Goal: Task Accomplishment & Management: Complete application form

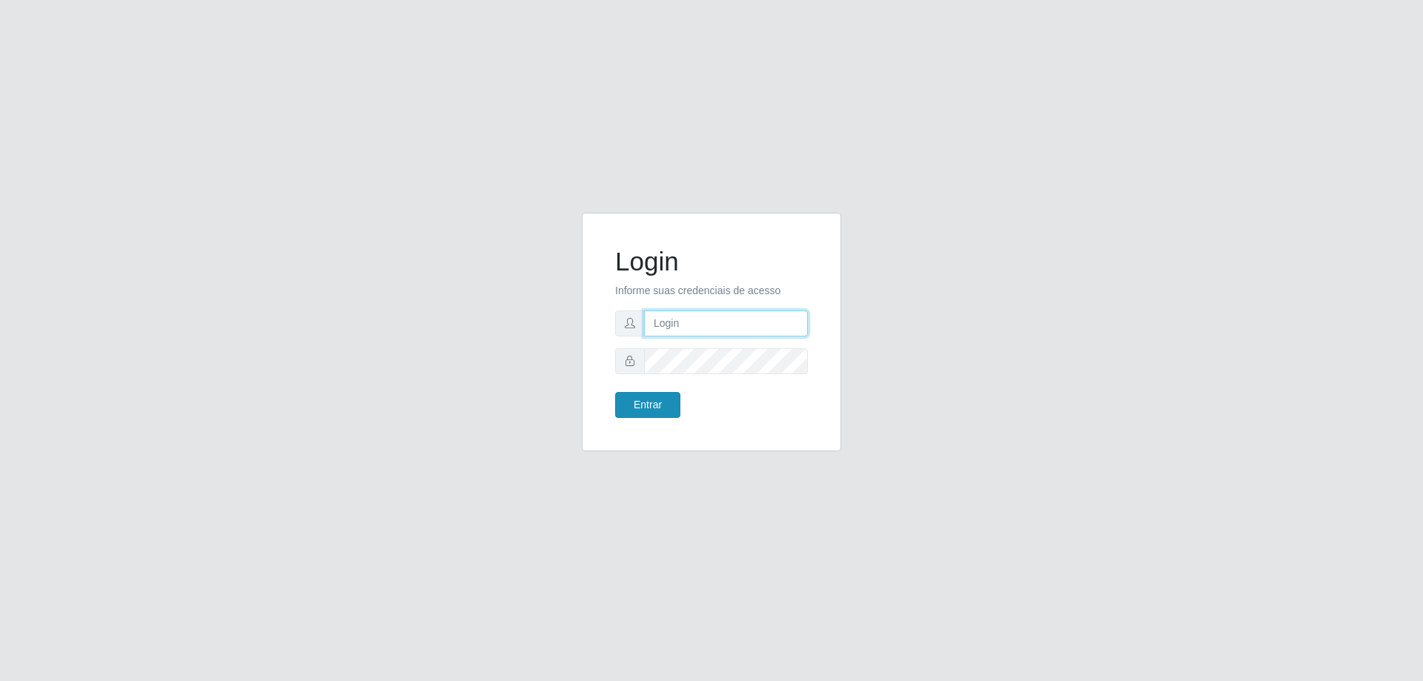
type input "mayara@frigomaster"
click at [647, 395] on button "Entrar" at bounding box center [647, 405] width 65 height 26
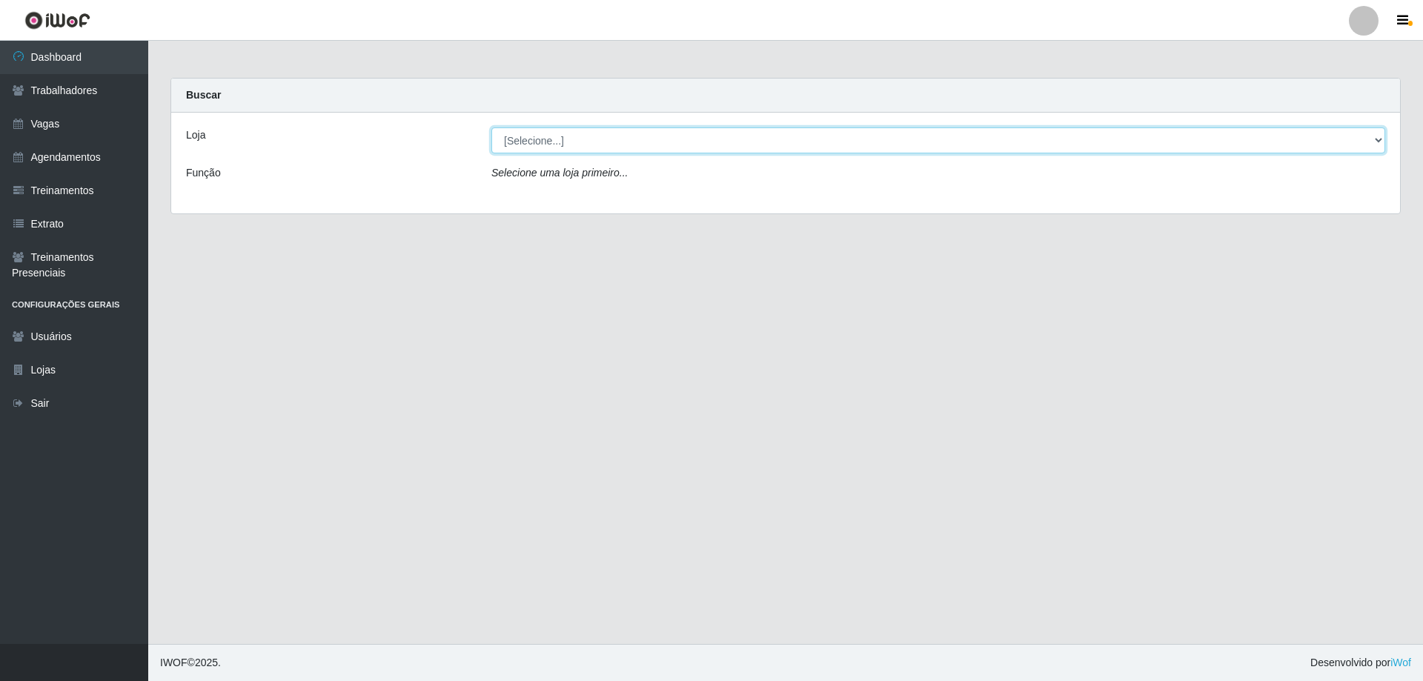
click at [725, 139] on select "[Selecione...] FrigoMaster" at bounding box center [938, 140] width 894 height 26
select select "392"
click at [491, 127] on select "[Selecione...] FrigoMaster" at bounding box center [938, 140] width 894 height 26
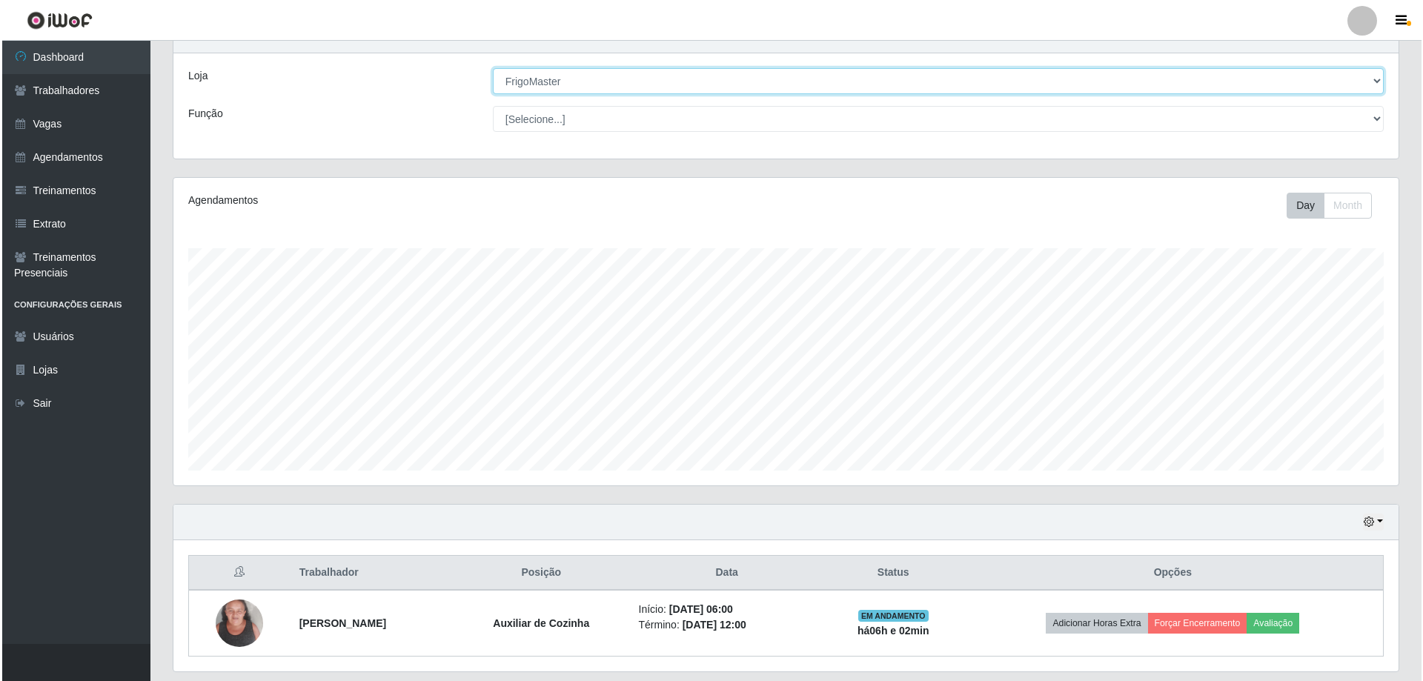
scroll to position [105, 0]
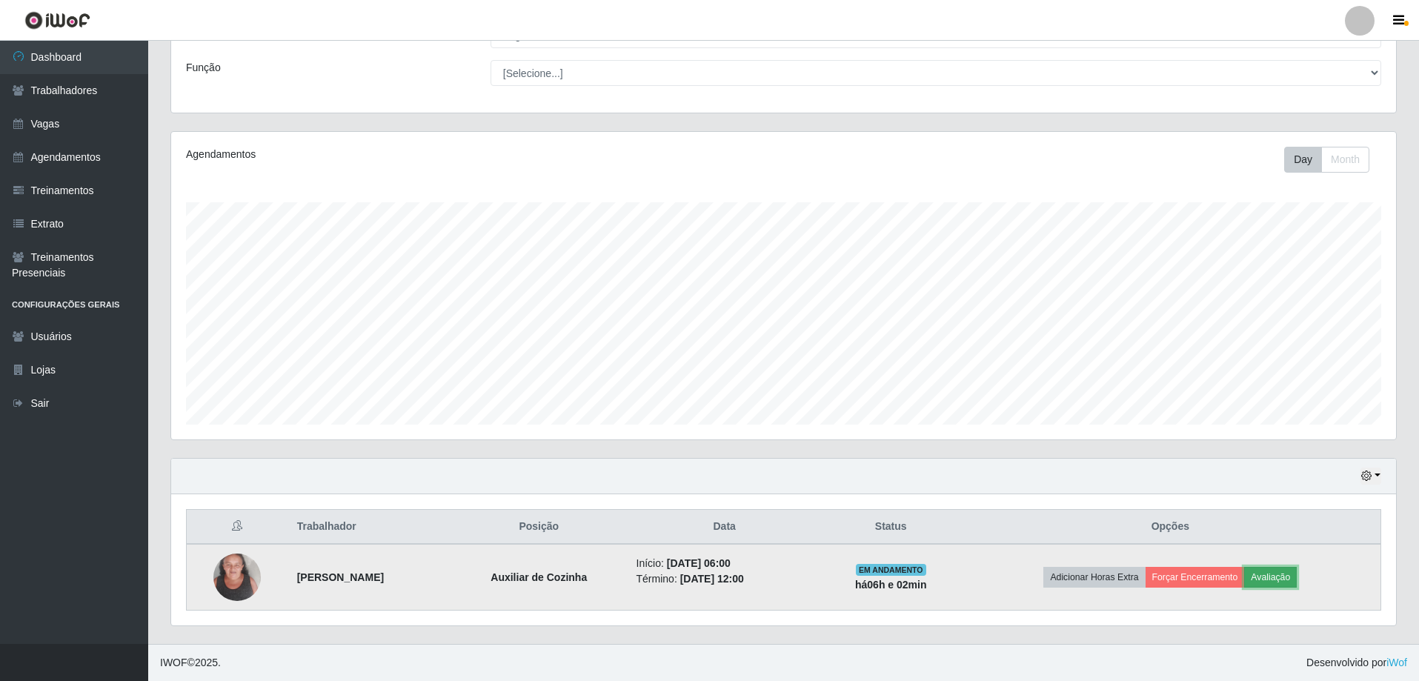
click at [1293, 575] on button "Avaliação" at bounding box center [1270, 577] width 53 height 21
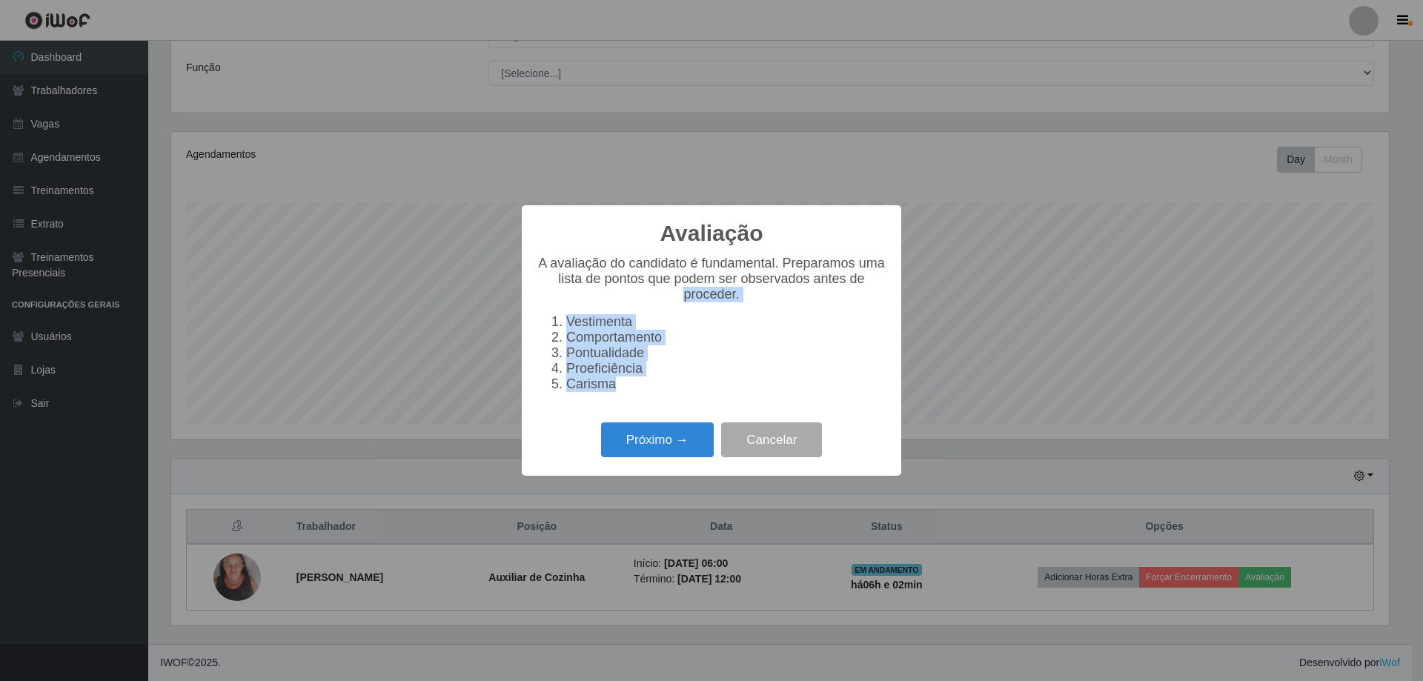
drag, startPoint x: 617, startPoint y: 405, endPoint x: 511, endPoint y: 296, distance: 151.5
click at [511, 296] on div "Avaliação × A avaliação do candidato é fundamental. Preparamos uma lista de pon…" at bounding box center [711, 340] width 1423 height 681
copy div "proceder. Vestimenta Comportamento Pontualidade Proeficiência Carisma"
click at [679, 443] on button "Próximo →" at bounding box center [657, 439] width 113 height 35
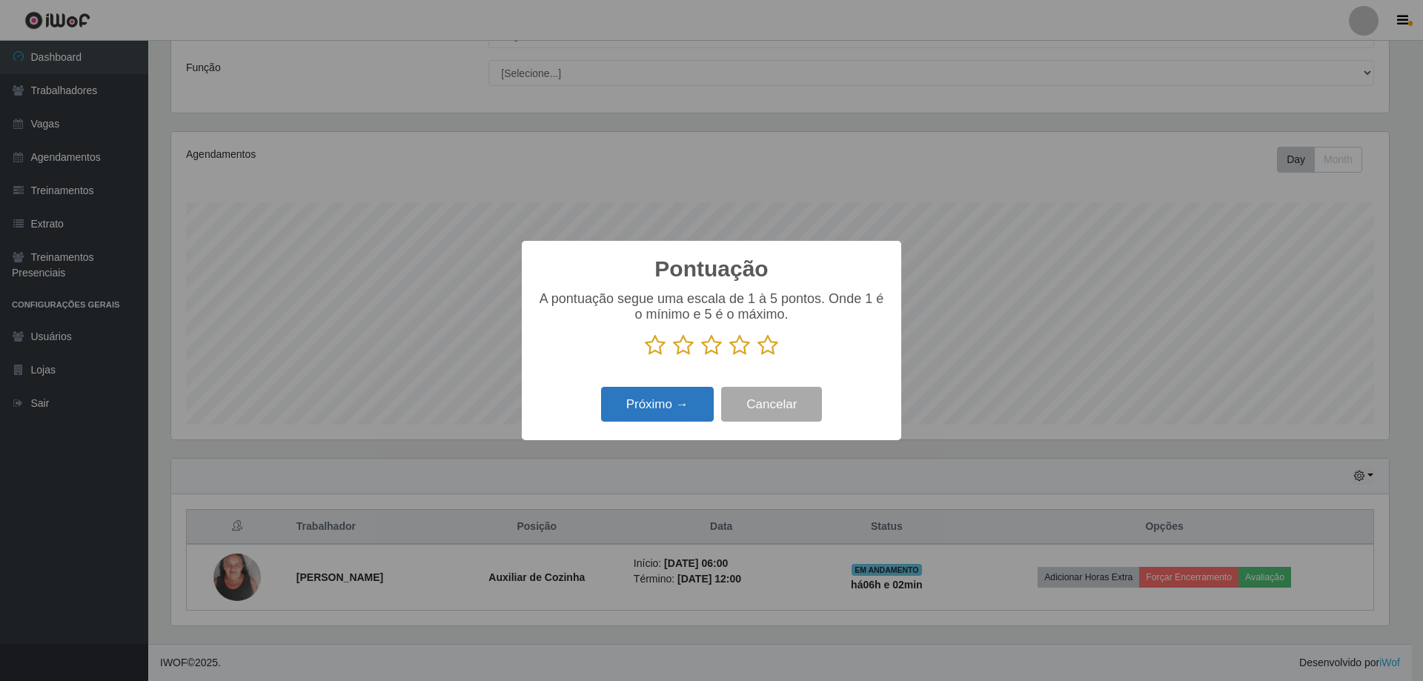
scroll to position [740899, 739989]
drag, startPoint x: 763, startPoint y: 352, endPoint x: 744, endPoint y: 370, distance: 26.2
click at [764, 353] on icon at bounding box center [768, 345] width 21 height 22
click at [758, 357] on input "radio" at bounding box center [758, 357] width 0 height 0
click at [672, 399] on button "Próximo →" at bounding box center [657, 404] width 113 height 35
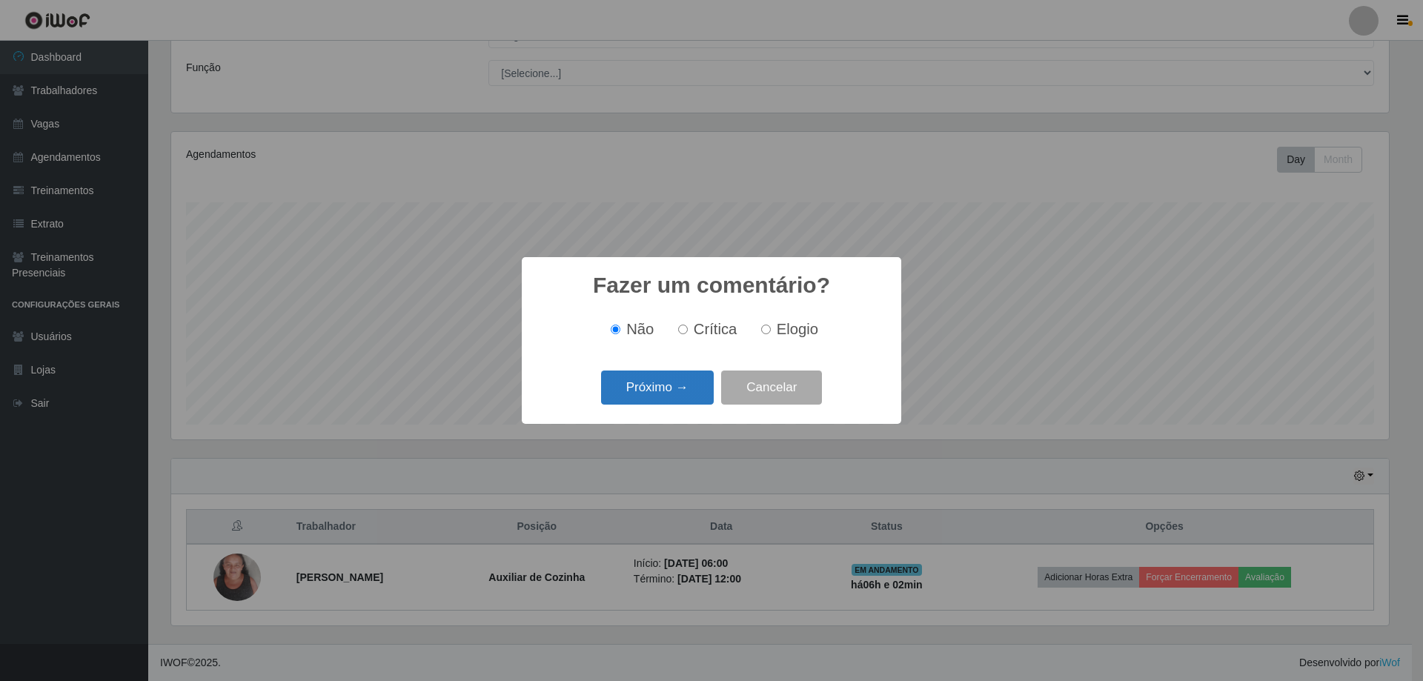
click at [672, 385] on button "Próximo →" at bounding box center [657, 388] width 113 height 35
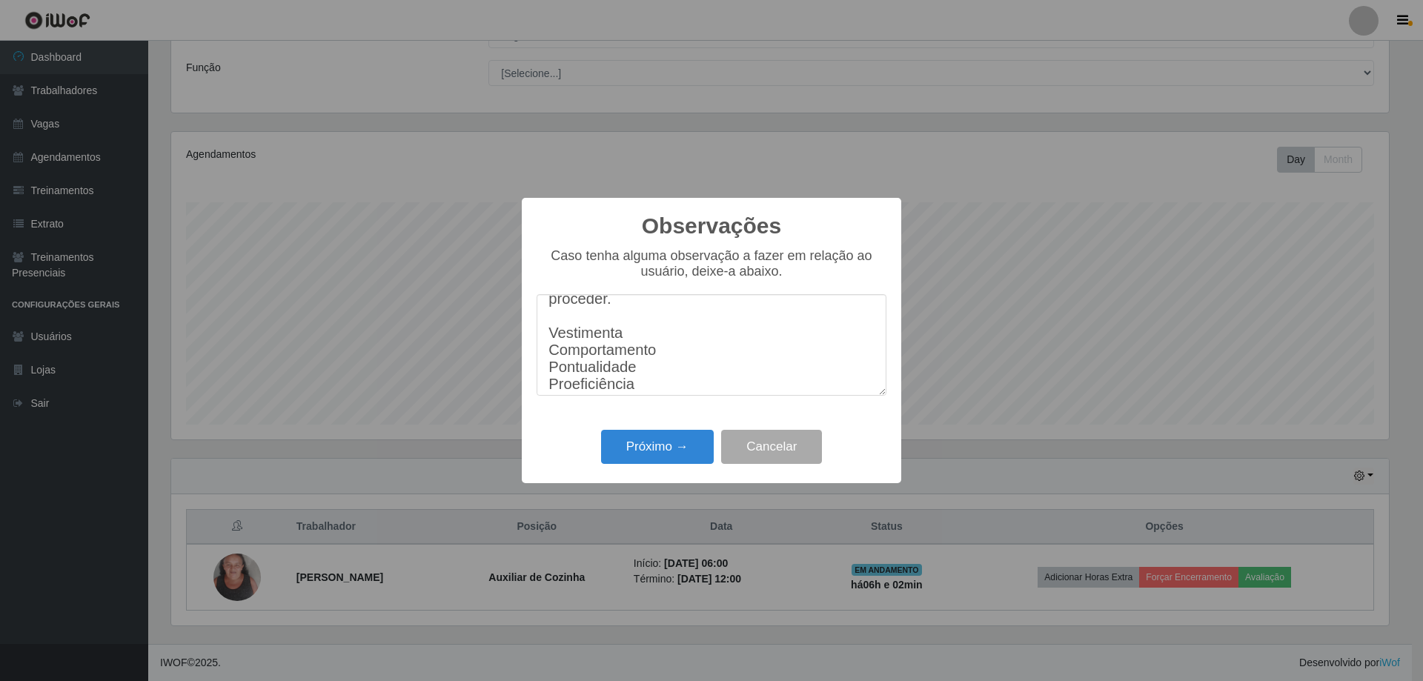
scroll to position [0, 0]
drag, startPoint x: 629, startPoint y: 334, endPoint x: 621, endPoint y: 322, distance: 13.8
click at [620, 323] on textarea "proceder. Vestimenta Comportamento Pontualidade Proeficiência Carisma" at bounding box center [712, 345] width 350 height 102
click at [623, 319] on textarea "proceder. Vestimenta Comportamento Pontualidade Proeficiência Carisma" at bounding box center [712, 345] width 350 height 102
click at [634, 332] on textarea "Vestimenta Comportamento Pontualidade Proeficiência Carisma" at bounding box center [712, 345] width 350 height 102
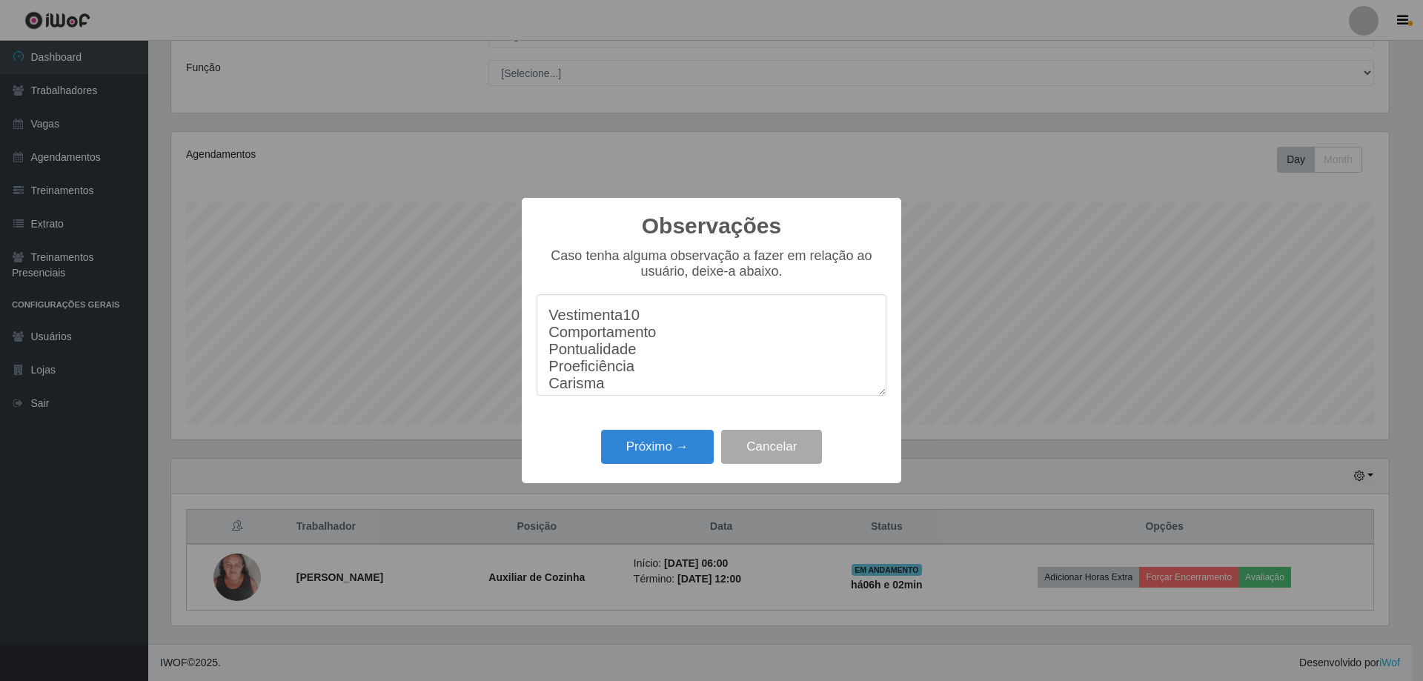
click at [666, 355] on textarea "Vestimenta10 Comportamento Pontualidade Proeficiência Carisma" at bounding box center [712, 345] width 350 height 102
click at [660, 376] on textarea "Vestimenta10 Comportamento10 Pontualidade Proeficiência Carisma" at bounding box center [712, 345] width 350 height 102
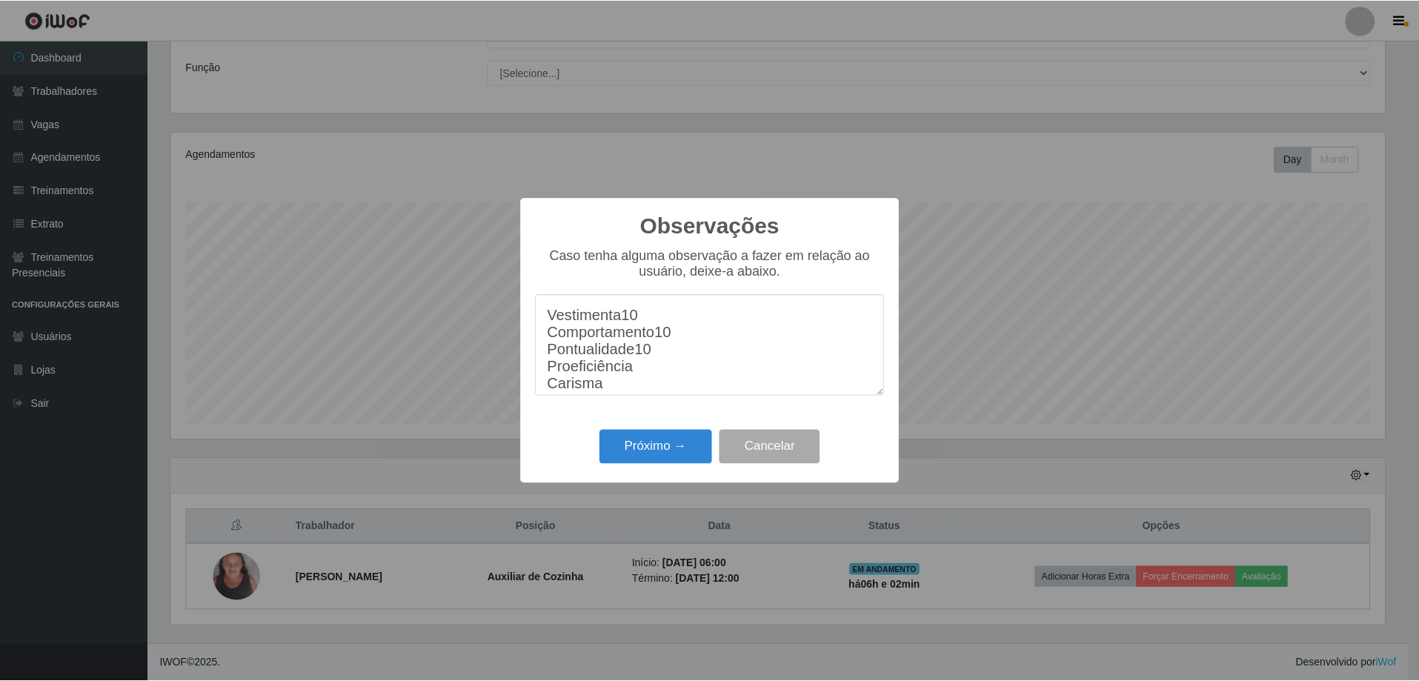
scroll to position [42, 0]
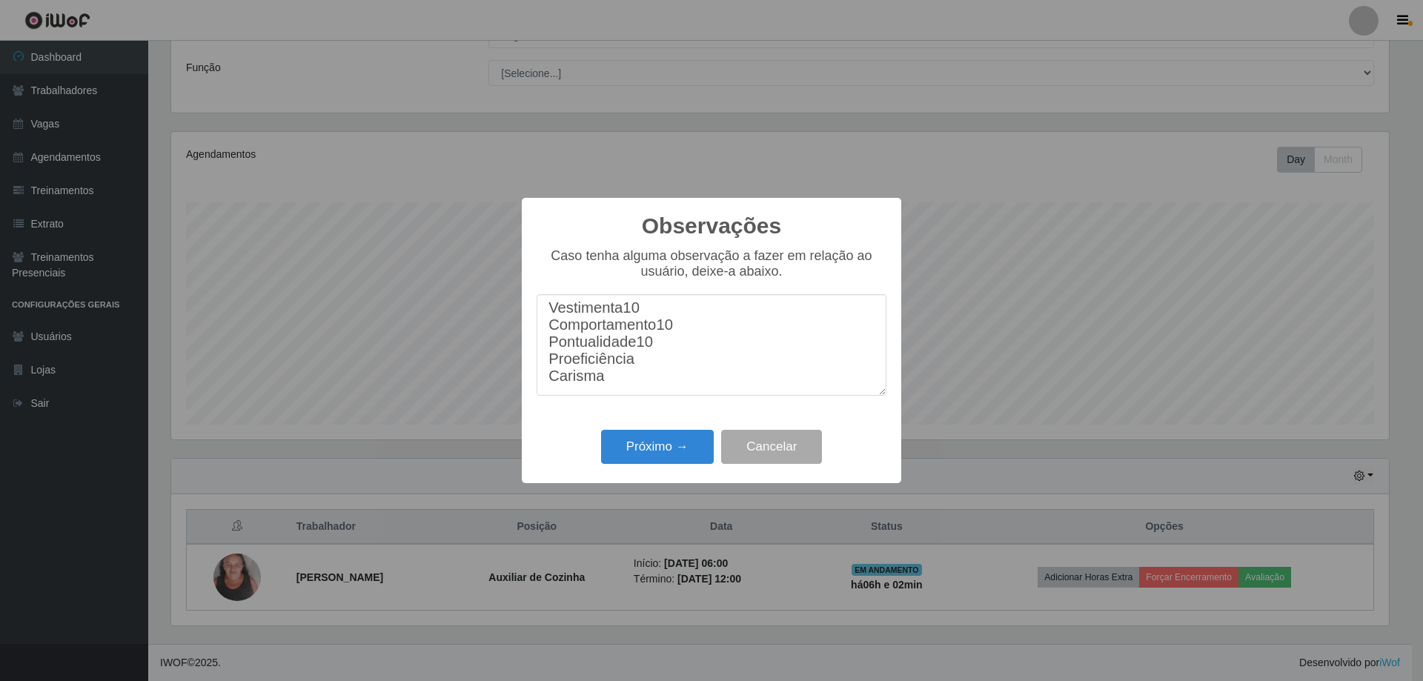
click at [650, 368] on textarea "Vestimenta10 Comportamento10 Pontualidade10 Proeficiência Carisma" at bounding box center [712, 345] width 350 height 102
click at [649, 366] on textarea "Vestimenta10 Comportamento10 Pontualidade10 Proeficiência Carisma" at bounding box center [712, 345] width 350 height 102
click at [637, 389] on textarea "Vestimenta10 Comportamento10 Pontualidade10 Proeficiência10 Carisma" at bounding box center [712, 345] width 350 height 102
type textarea "Vestimenta10 Comportamento10 Pontualidade10 Proeficiência10 Carisma10"
click at [665, 445] on button "Próximo →" at bounding box center [657, 447] width 113 height 35
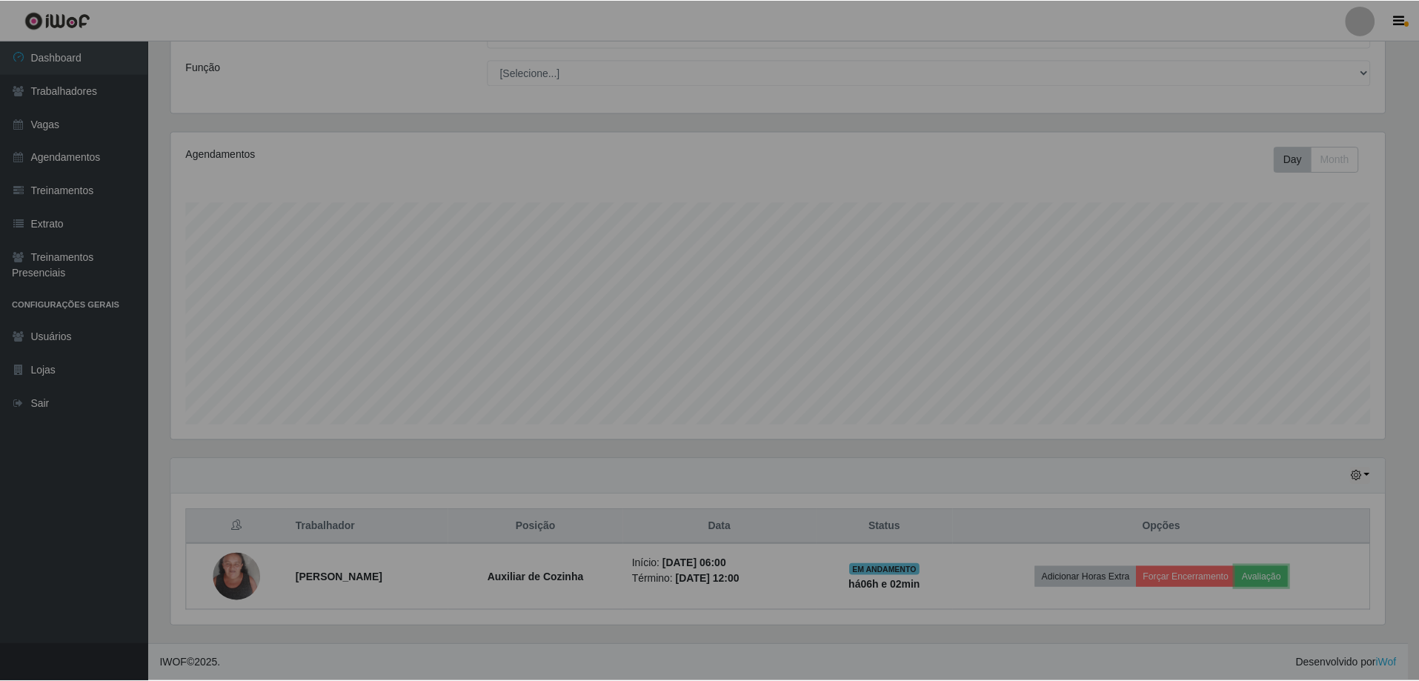
scroll to position [308, 1225]
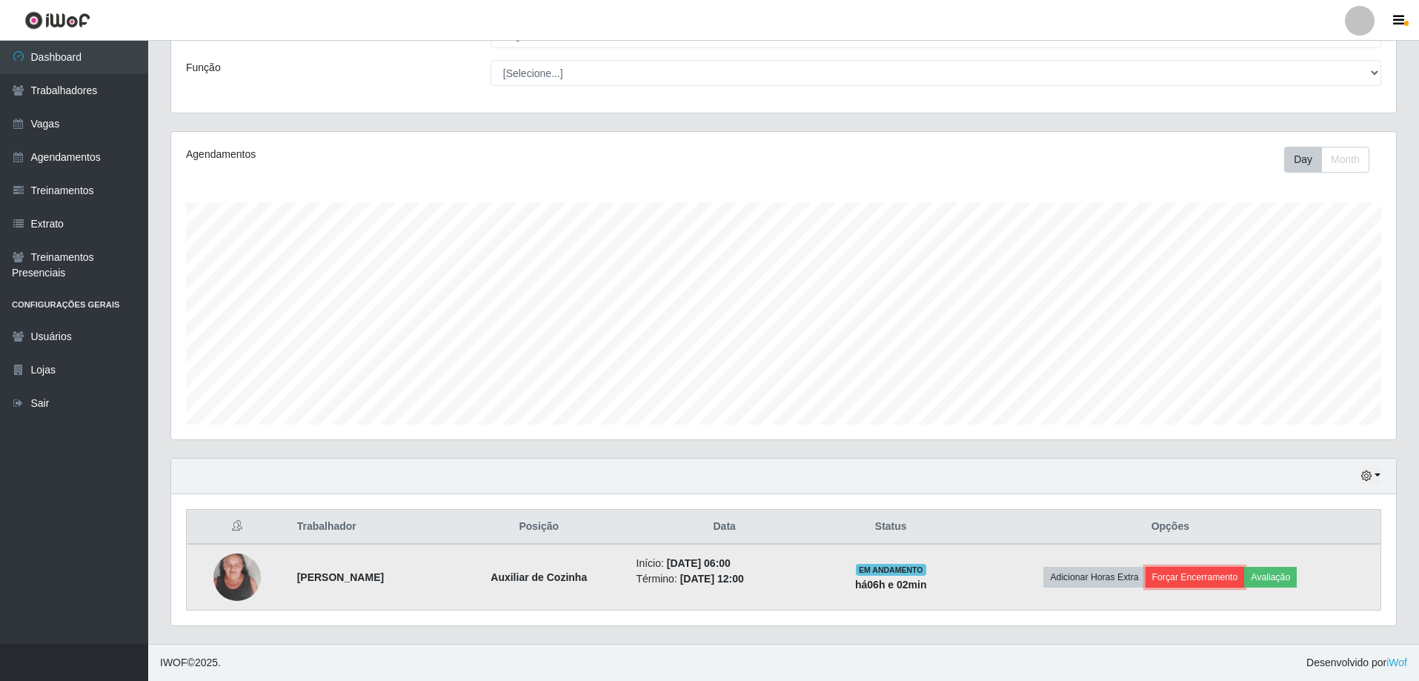
click at [1190, 579] on button "Forçar Encerramento" at bounding box center [1195, 577] width 99 height 21
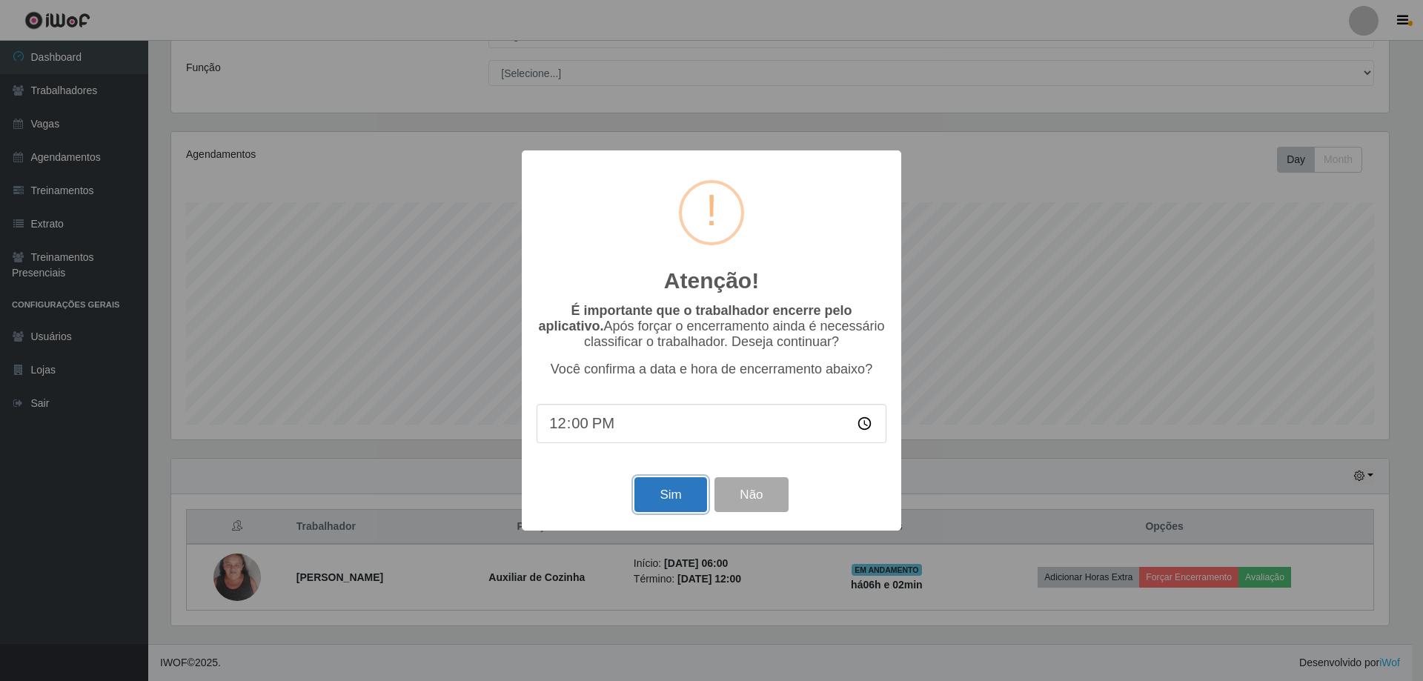
click at [661, 506] on button "Sim" at bounding box center [670, 494] width 72 height 35
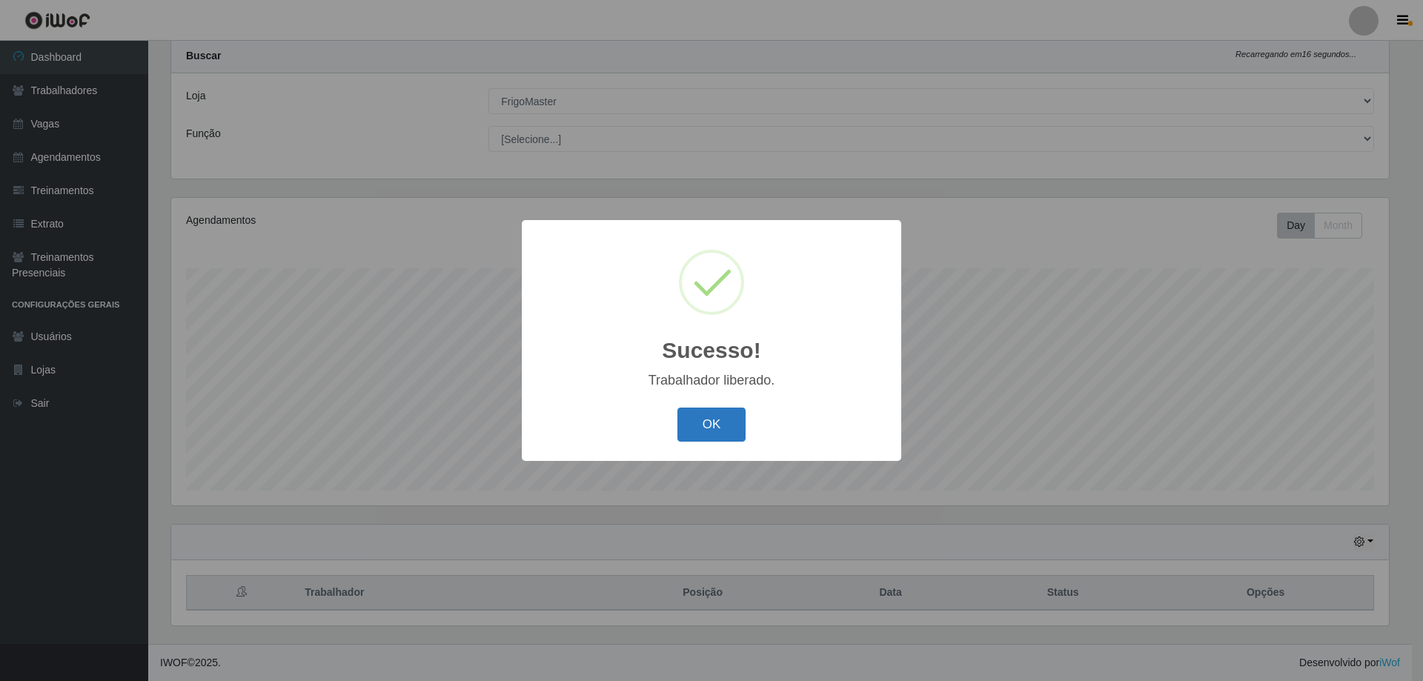
click at [709, 433] on button "OK" at bounding box center [711, 425] width 69 height 35
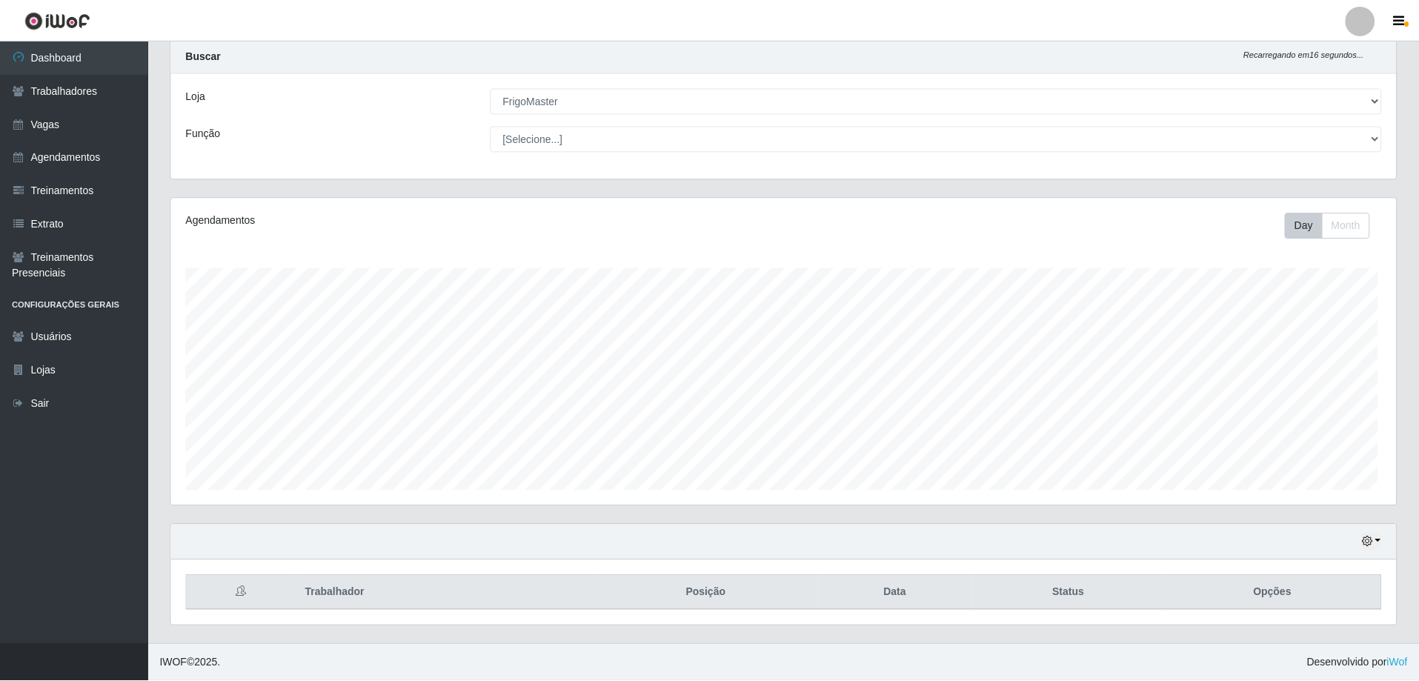
scroll to position [308, 1225]
